Goal: Transaction & Acquisition: Purchase product/service

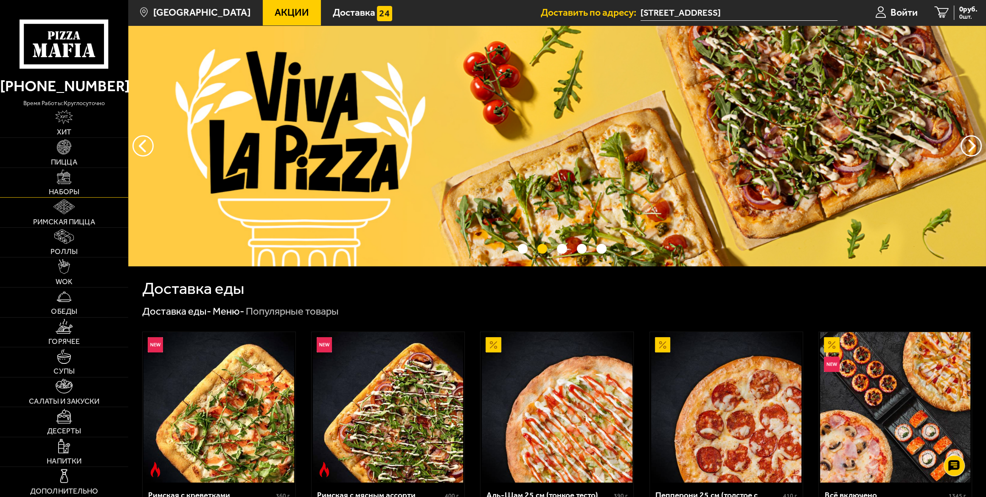
click at [71, 181] on img at bounding box center [64, 177] width 15 height 15
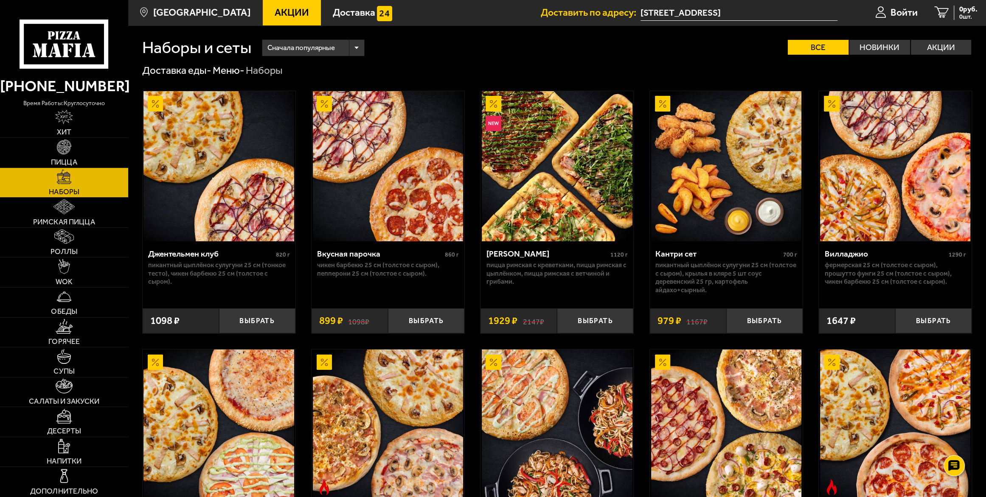
drag, startPoint x: 456, startPoint y: 205, endPoint x: 437, endPoint y: 233, distance: 33.7
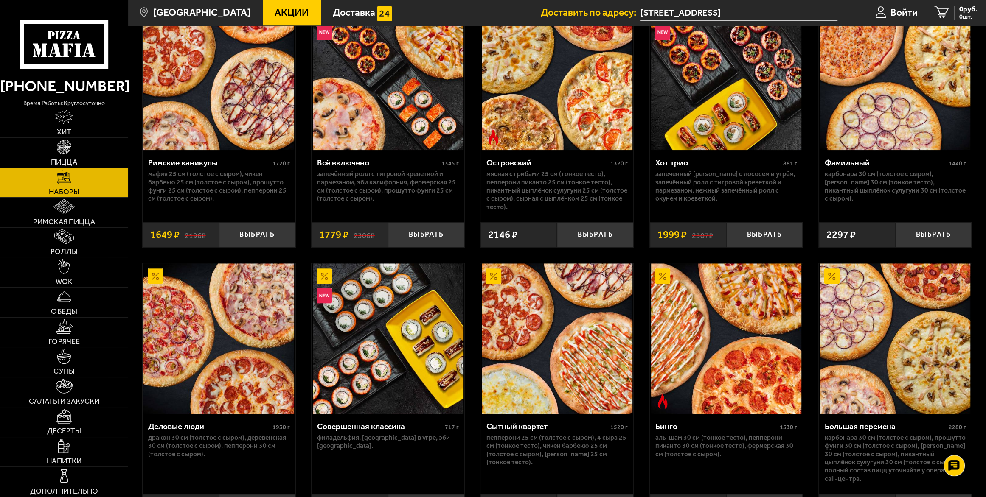
scroll to position [887, 0]
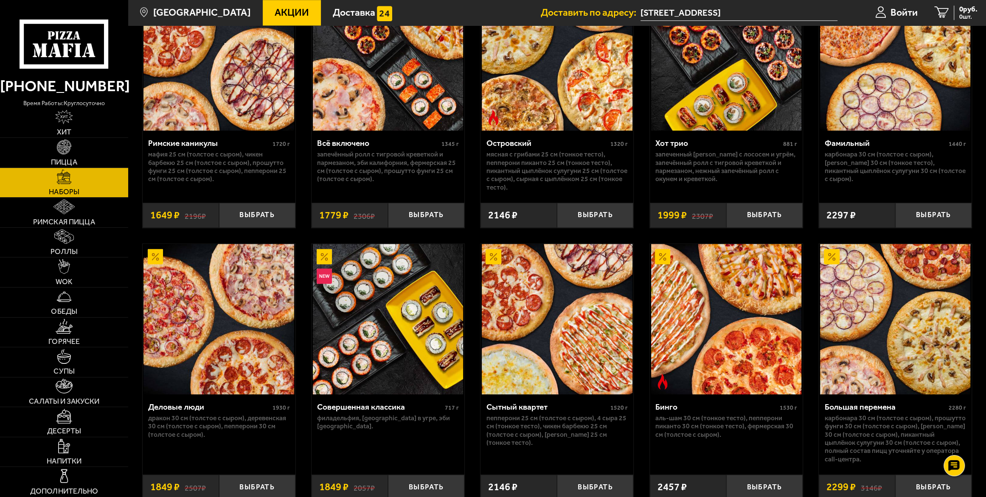
click at [289, 152] on div "Джентельмен клуб 820 г Пикантный цыплёнок сулугуни 25 см (тонкое тесто), Чикен …" at bounding box center [557, 132] width 858 height 1885
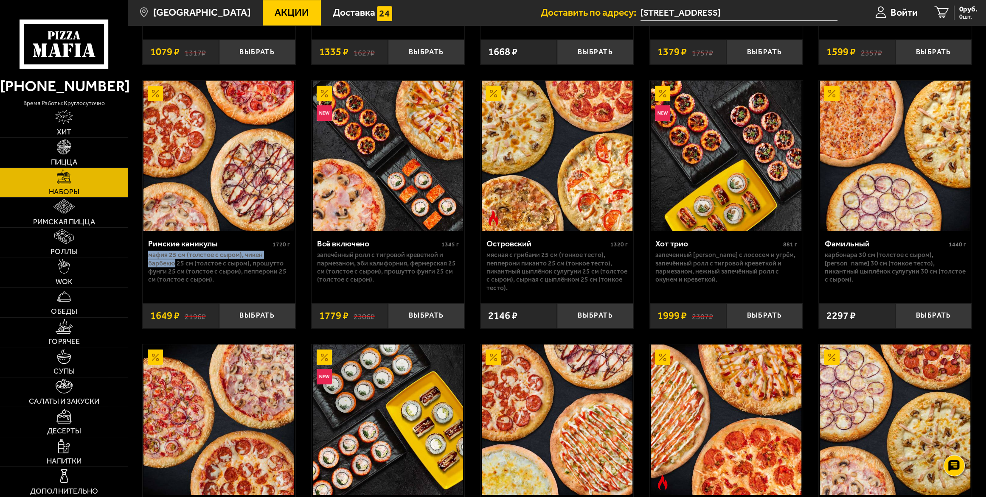
scroll to position [771, 0]
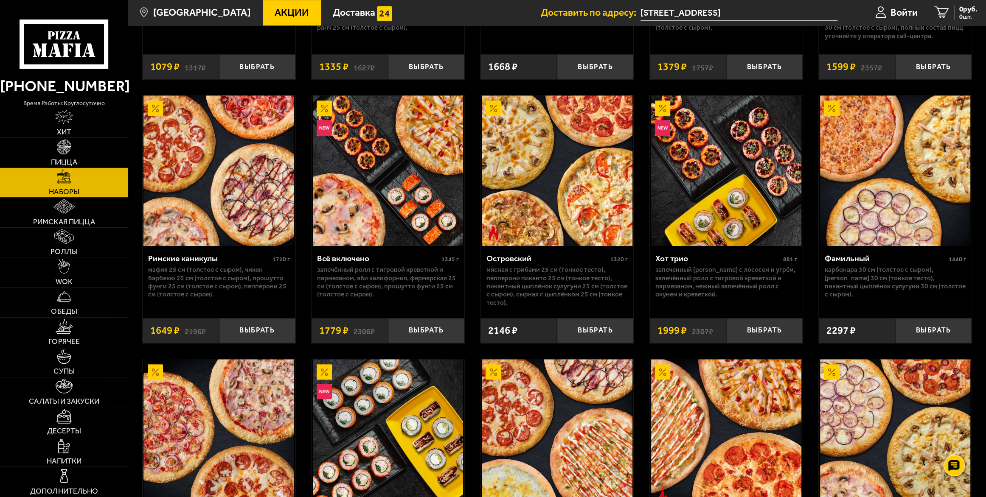
click at [271, 292] on p "Мафия 25 см (толстое с сыром), Чикен Барбекю 25 см (толстое с сыром), Прошутто …" at bounding box center [219, 282] width 142 height 33
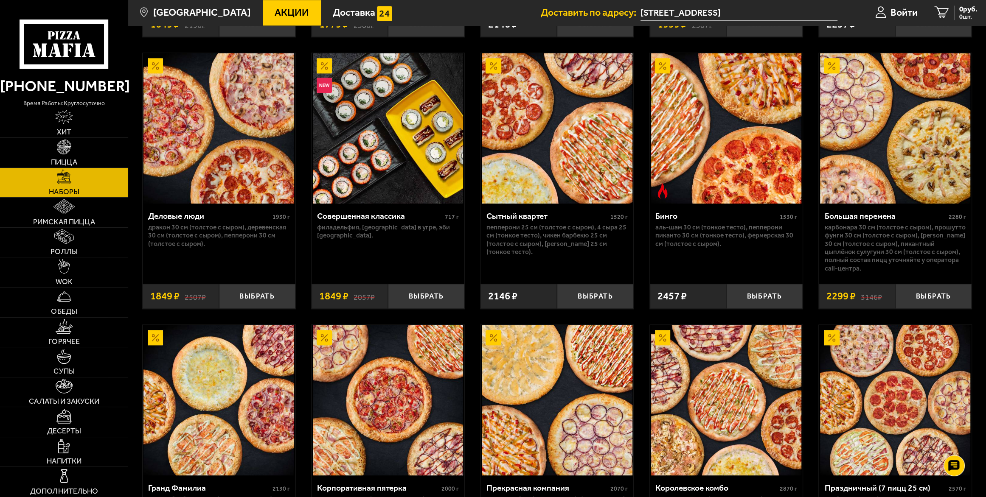
scroll to position [1080, 0]
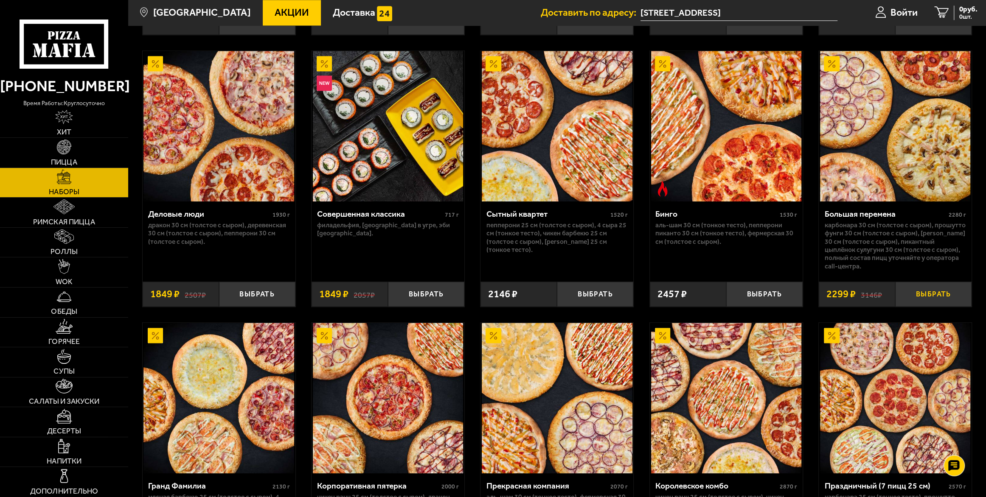
click at [925, 302] on button "Выбрать" at bounding box center [933, 294] width 76 height 25
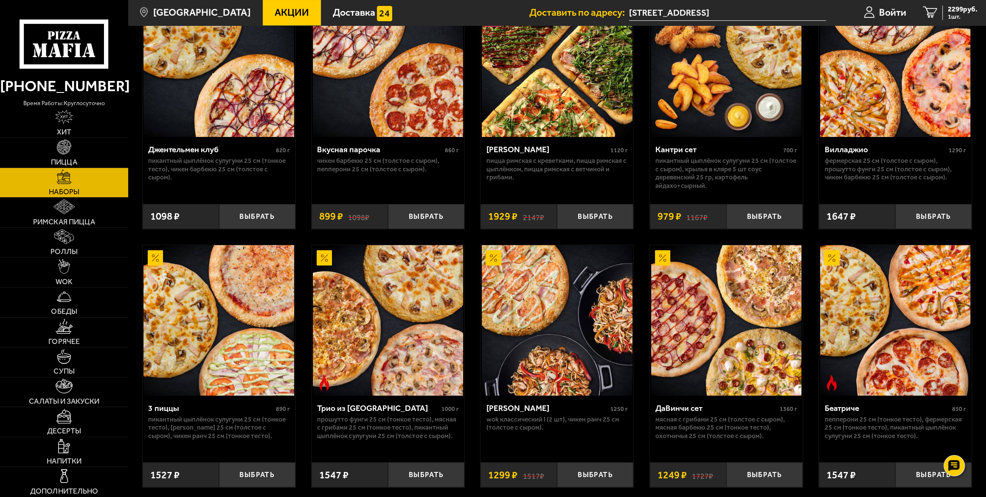
scroll to position [0, 0]
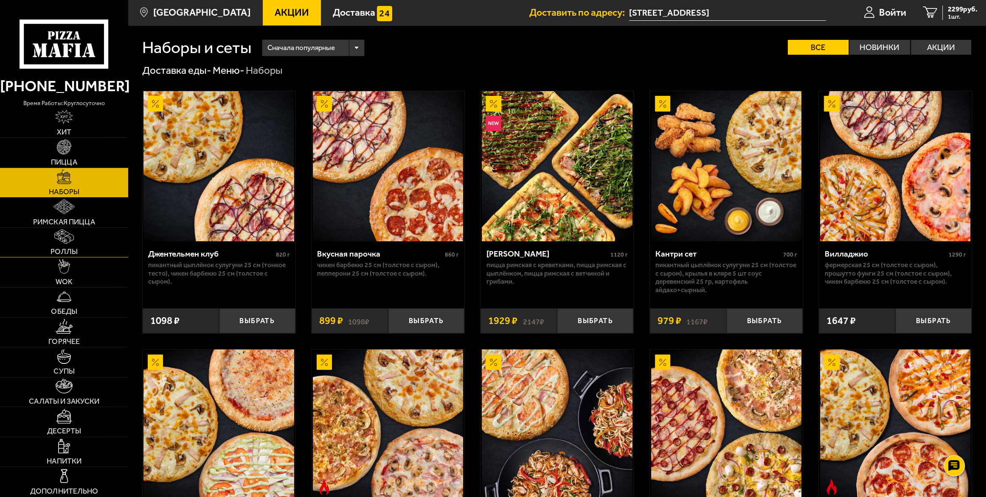
click at [62, 251] on span "Роллы" at bounding box center [63, 252] width 27 height 8
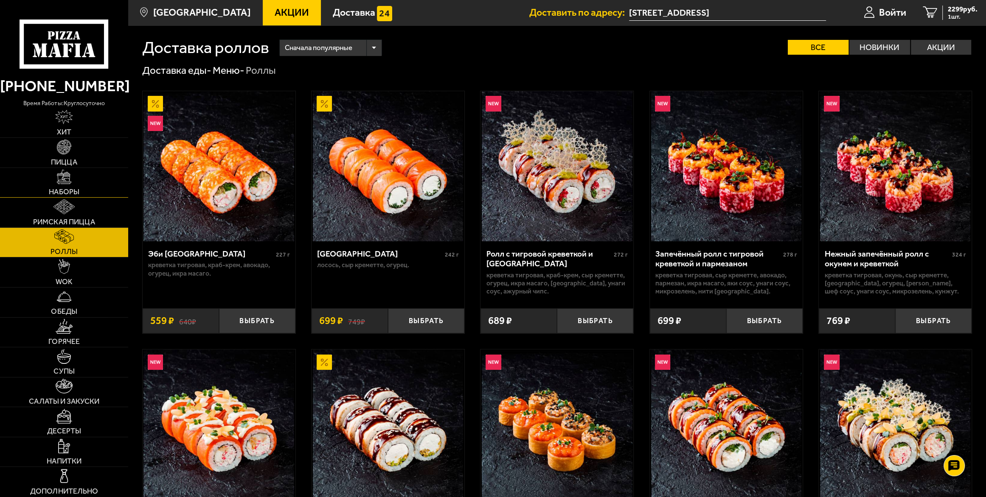
click at [96, 183] on link "Наборы" at bounding box center [64, 183] width 128 height 30
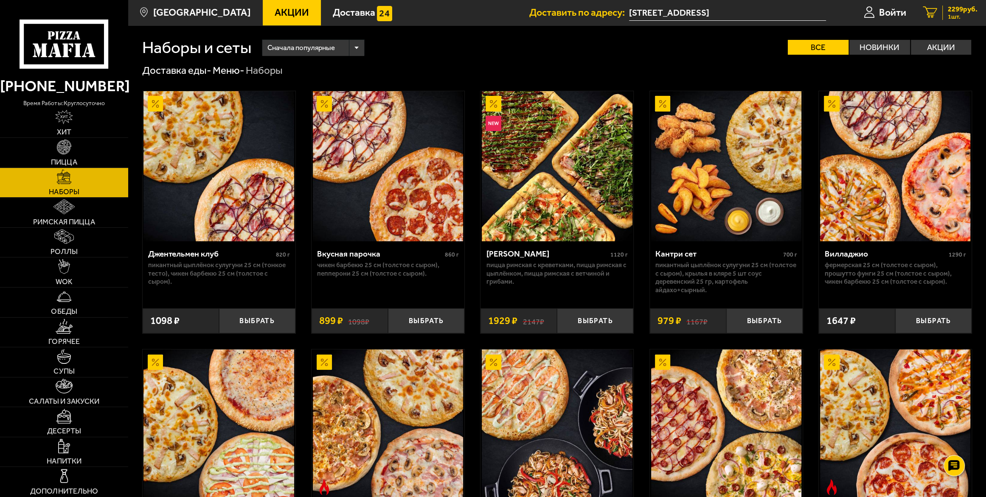
click at [950, 14] on span "1 шт." at bounding box center [963, 17] width 30 height 6
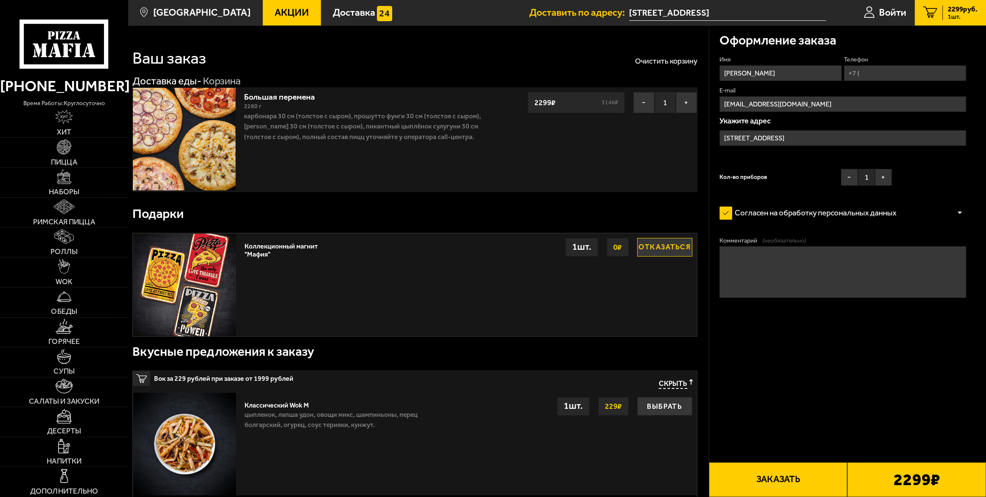
type input "[STREET_ADDRESS]"
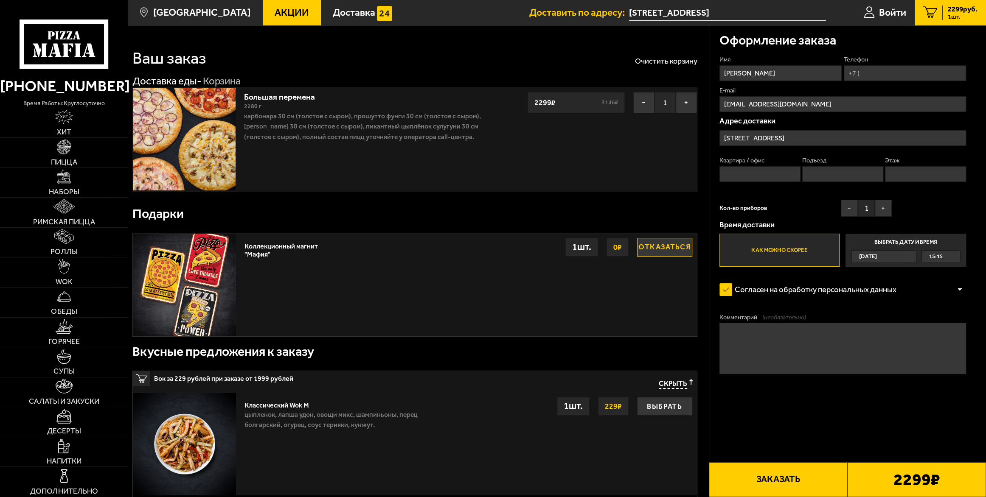
click at [938, 256] on span "15:15" at bounding box center [936, 257] width 14 height 12
click at [0, 0] on input "Выбрать дату и время [DATE] 15:15" at bounding box center [0, 0] width 0 height 0
click at [670, 249] on button "Отказаться" at bounding box center [664, 247] width 55 height 19
click at [938, 256] on span "15:15" at bounding box center [936, 257] width 14 height 12
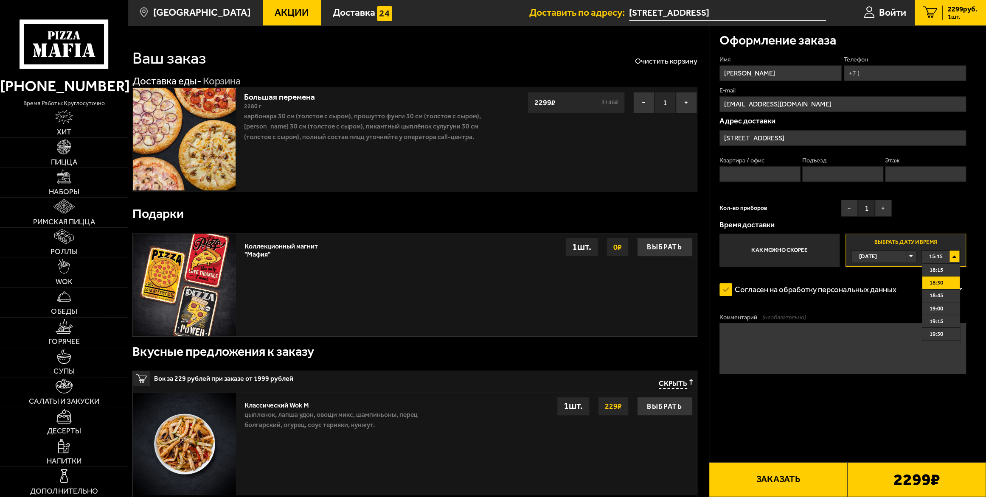
scroll to position [154, 0]
click at [937, 273] on span "18:15" at bounding box center [936, 269] width 14 height 12
click at [945, 267] on form "Имя [PERSON_NAME] E-mail [EMAIL_ADDRESS][DOMAIN_NAME] Адрес [STREET_ADDRESS] Кв…" at bounding box center [842, 244] width 247 height 379
click at [946, 259] on div "18:15" at bounding box center [941, 257] width 38 height 12
click at [938, 280] on span "15:30" at bounding box center [936, 281] width 14 height 12
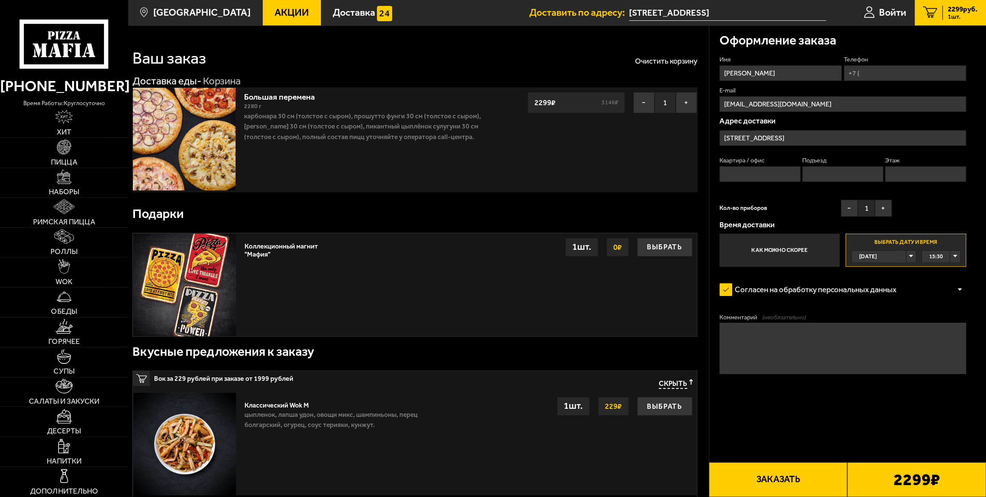
click at [942, 259] on div "15:30" at bounding box center [941, 257] width 38 height 12
click at [939, 280] on span "18:30" at bounding box center [936, 281] width 14 height 12
drag, startPoint x: 837, startPoint y: 135, endPoint x: 785, endPoint y: 138, distance: 52.7
click at [785, 138] on input "[STREET_ADDRESS]" at bounding box center [842, 138] width 247 height 16
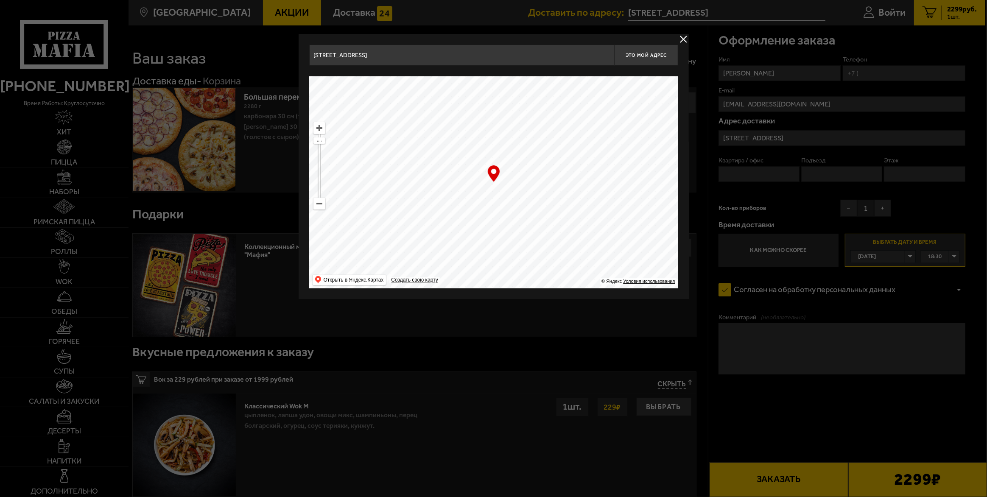
drag, startPoint x: 844, startPoint y: 137, endPoint x: 740, endPoint y: 138, distance: 104.4
click at [740, 138] on div at bounding box center [493, 248] width 987 height 497
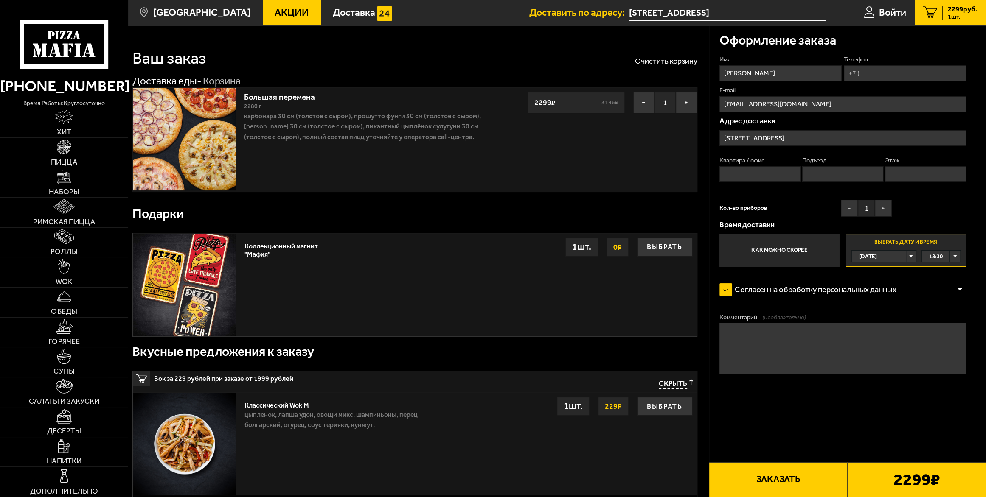
click at [787, 141] on input "[STREET_ADDRESS]" at bounding box center [842, 138] width 247 height 16
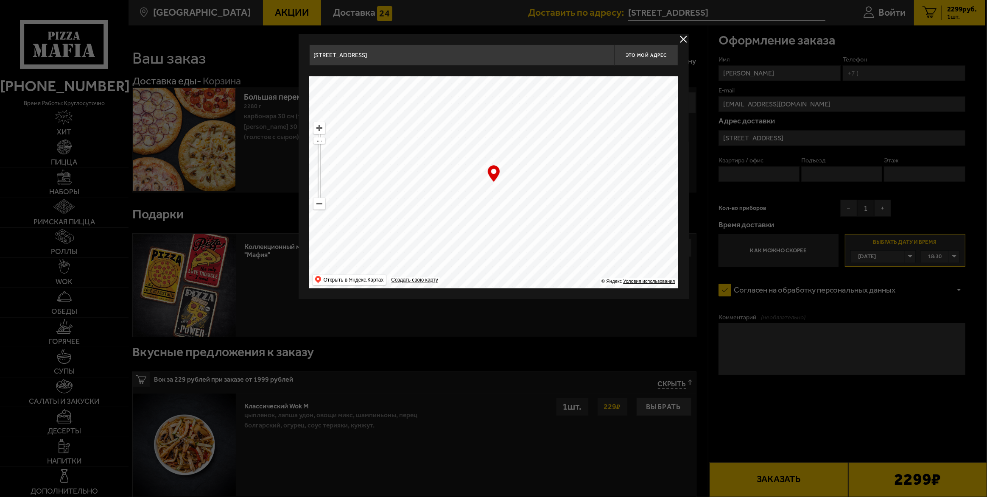
click at [544, 56] on input "[STREET_ADDRESS]" at bounding box center [462, 55] width 306 height 21
drag, startPoint x: 437, startPoint y: 55, endPoint x: 301, endPoint y: 64, distance: 136.0
click at [301, 64] on div "[STREET_ADDRESS] Это мой адрес Найдите адрес перетащив карту … © Яндекс Условия…" at bounding box center [494, 166] width 390 height 265
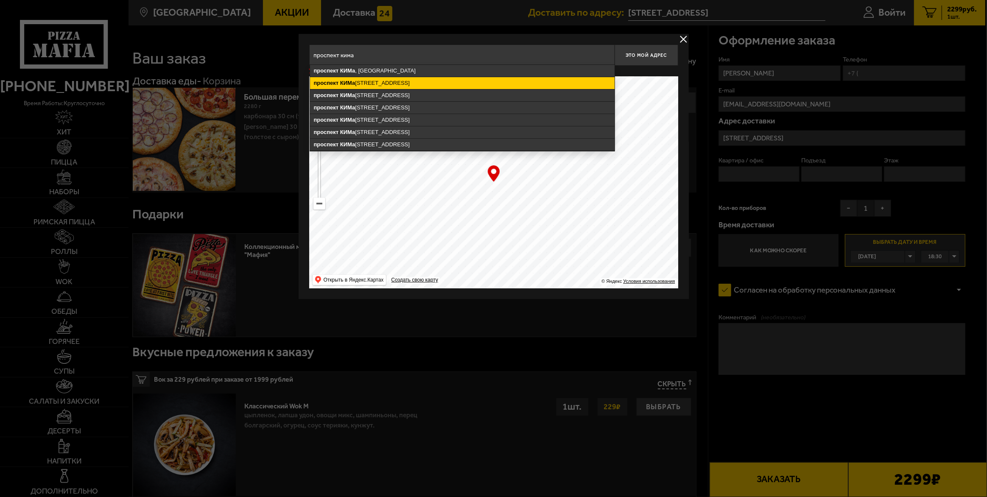
click at [348, 83] on ymaps "КИМа" at bounding box center [347, 83] width 15 height 6
type input "[STREET_ADDRESS]"
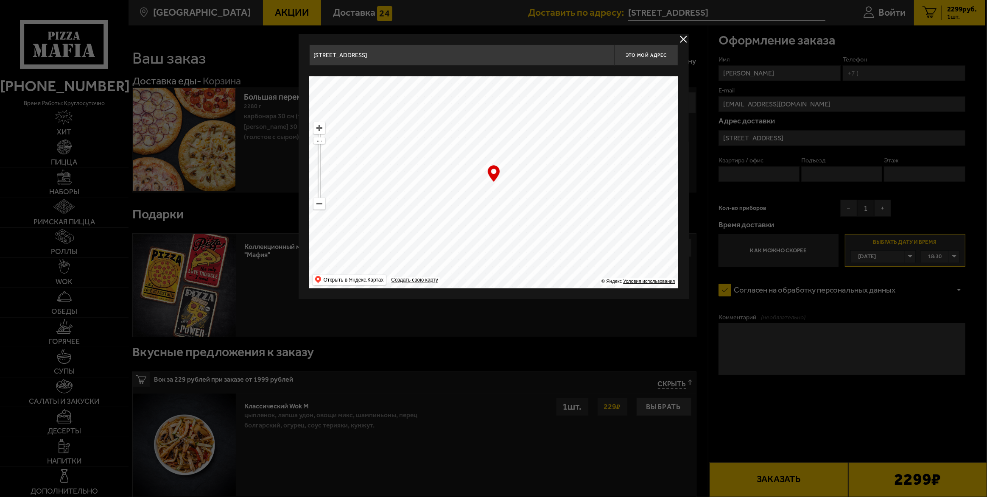
drag, startPoint x: 565, startPoint y: 184, endPoint x: 569, endPoint y: 198, distance: 14.1
click at [550, 194] on ymaps at bounding box center [493, 182] width 369 height 212
drag, startPoint x: 498, startPoint y: 236, endPoint x: 502, endPoint y: 191, distance: 45.6
click at [502, 191] on ymaps at bounding box center [493, 182] width 369 height 212
type input "[STREET_ADDRESS]"
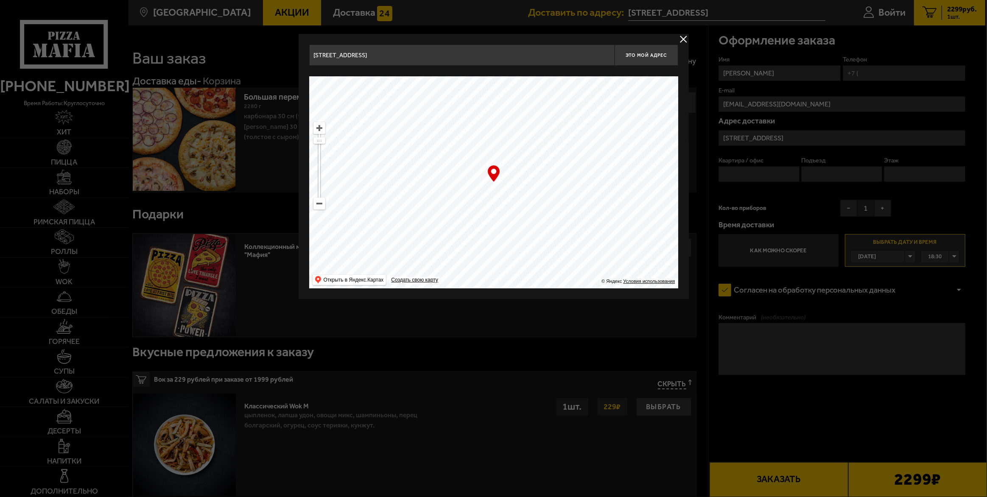
click at [770, 152] on div at bounding box center [493, 248] width 987 height 497
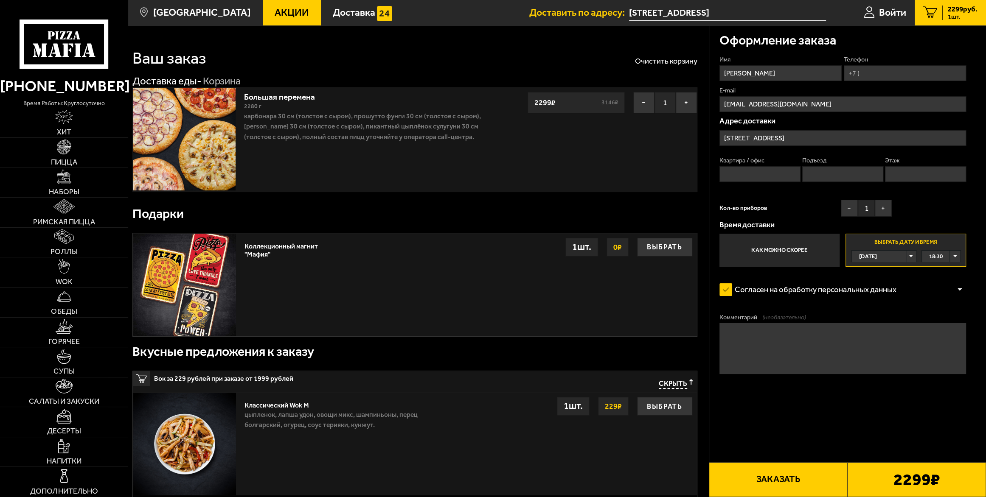
click at [764, 173] on input "Квартира / офис" at bounding box center [759, 174] width 81 height 16
type input "275"
click at [831, 168] on input "Подъезд" at bounding box center [842, 174] width 81 height 16
type input "2"
click at [897, 171] on input "Этаж" at bounding box center [925, 174] width 81 height 16
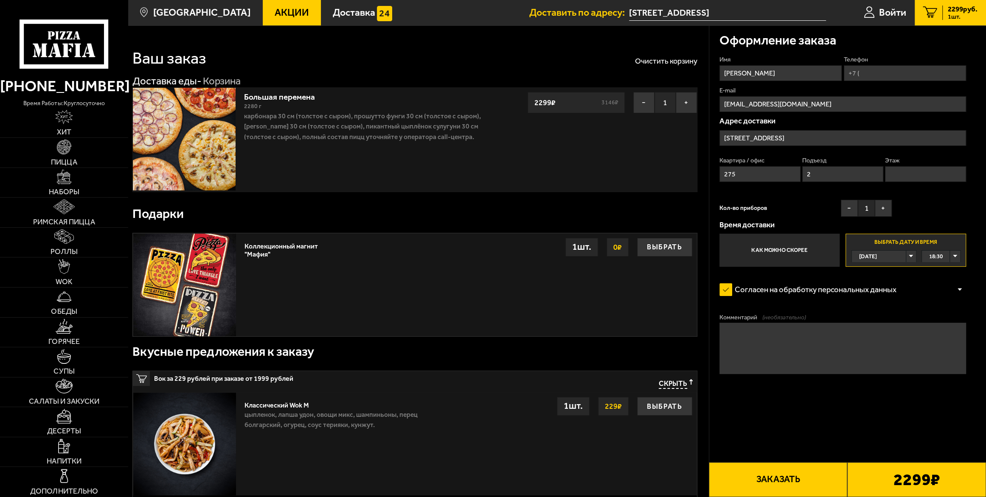
click at [840, 178] on input "2" at bounding box center [842, 174] width 81 height 16
type input "0"
click at [901, 174] on input "Этаж" at bounding box center [925, 174] width 81 height 16
type input "2"
click at [869, 73] on input "Телефон" at bounding box center [905, 73] width 122 height 16
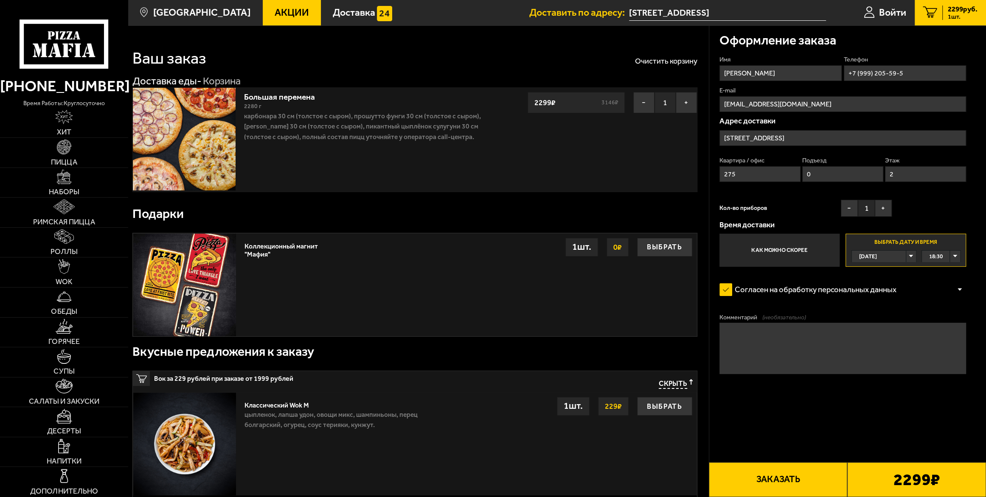
type input "[PHONE_NUMBER]"
click at [849, 350] on textarea "Комментарий (необязательно)" at bounding box center [842, 348] width 247 height 51
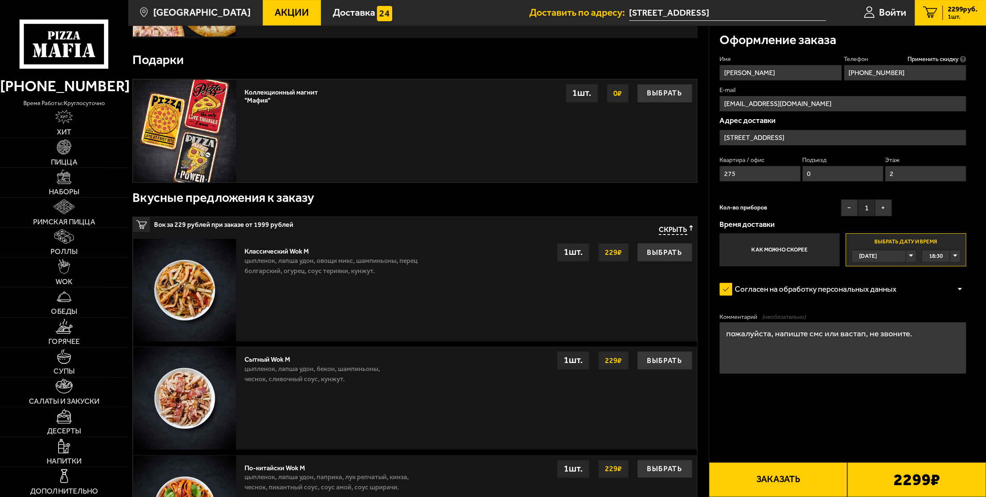
type textarea "пожалуйста, напиште смс или вастап, не звоните."
click at [789, 486] on button "Заказать" at bounding box center [778, 480] width 139 height 35
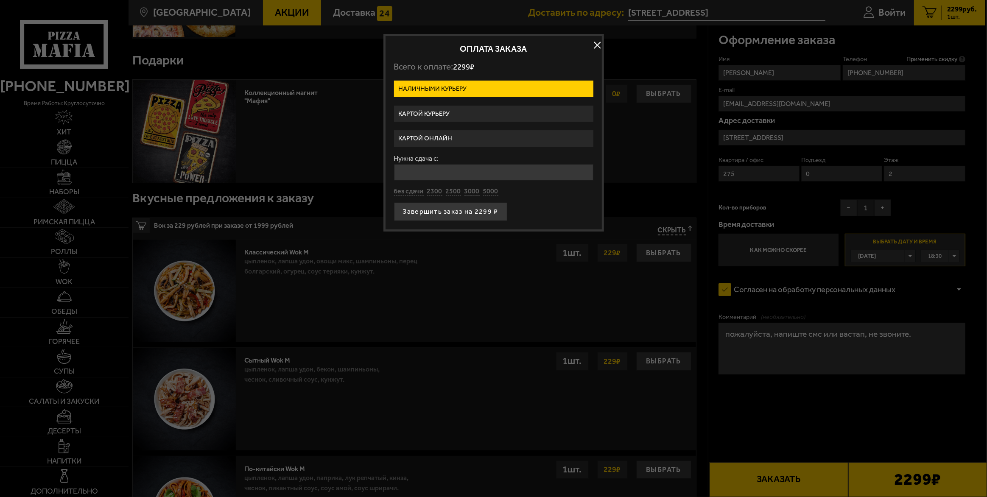
click at [445, 140] on label "Картой онлайн" at bounding box center [493, 138] width 199 height 17
click at [0, 0] on input "Картой онлайн" at bounding box center [0, 0] width 0 height 0
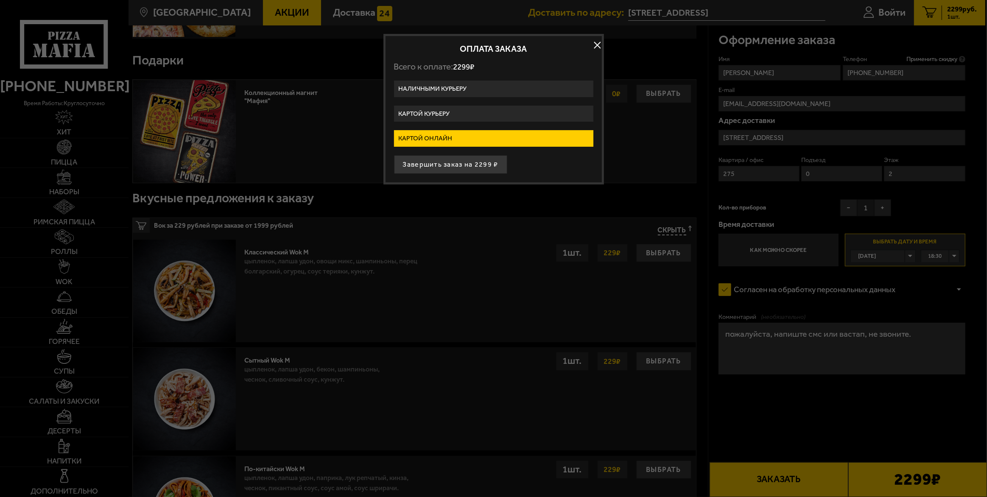
click at [454, 87] on label "Наличными курьеру" at bounding box center [493, 89] width 199 height 17
click at [0, 0] on input "Наличными курьеру" at bounding box center [0, 0] width 0 height 0
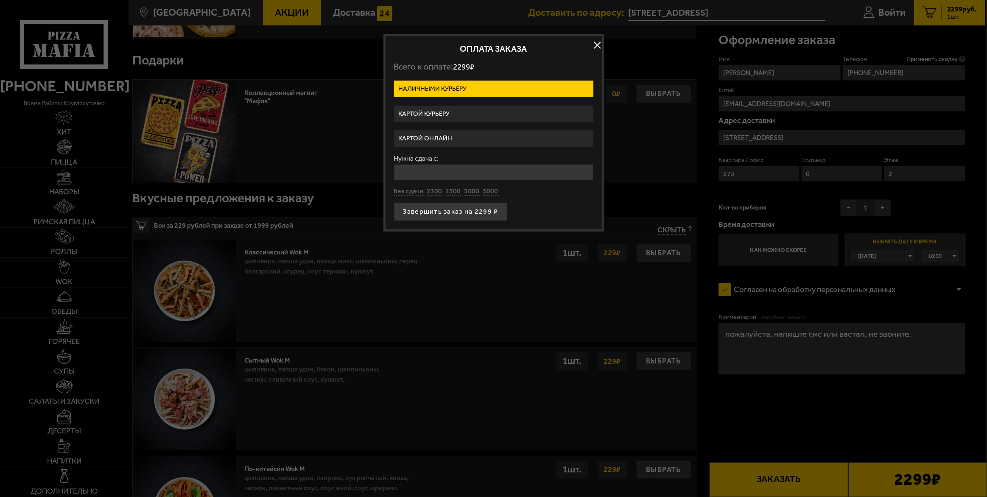
click at [454, 108] on label "Картой курьеру" at bounding box center [493, 114] width 199 height 17
click at [0, 0] on input "Картой курьеру" at bounding box center [0, 0] width 0 height 0
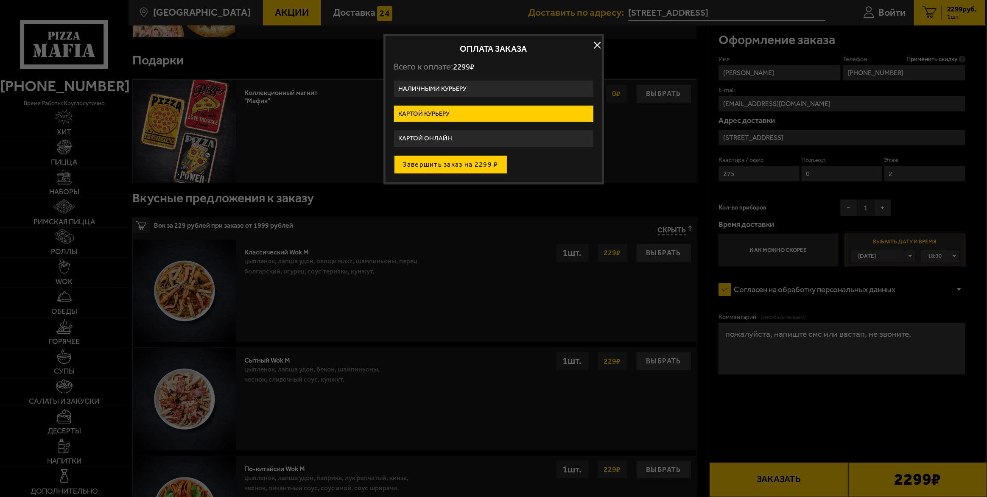
click at [444, 157] on button "Завершить заказ на 2299 ₽" at bounding box center [450, 164] width 113 height 19
